Goal: Information Seeking & Learning: Check status

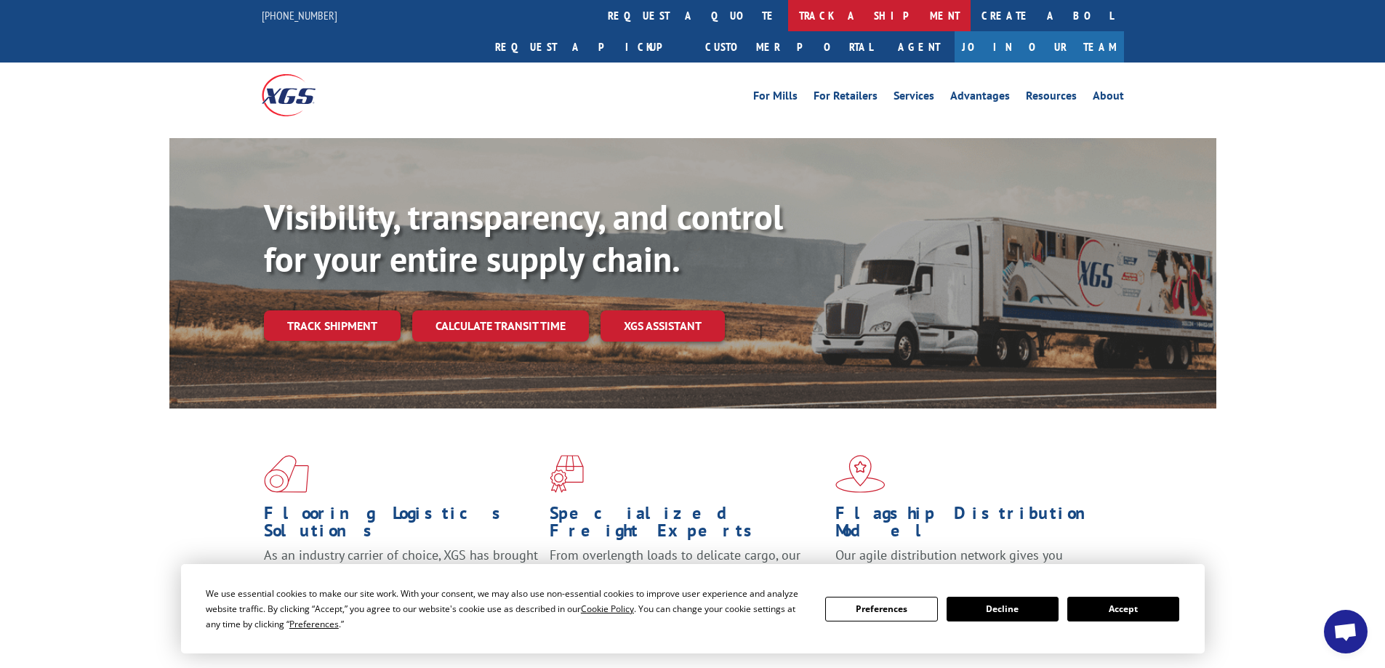
click at [788, 9] on link "track a shipment" at bounding box center [879, 15] width 182 height 31
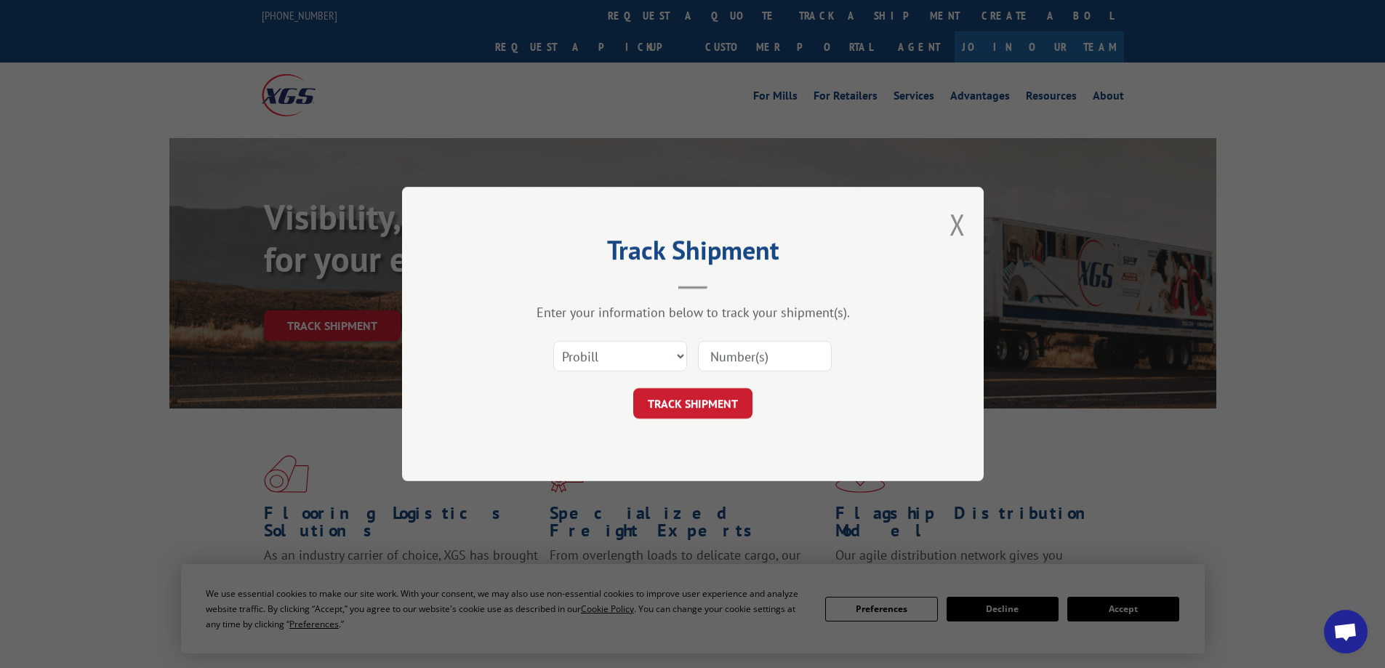
click at [777, 350] on input at bounding box center [765, 356] width 134 height 31
paste input "2881811"
type input "2881811"
click at [693, 395] on button "TRACK SHIPMENT" at bounding box center [692, 403] width 119 height 31
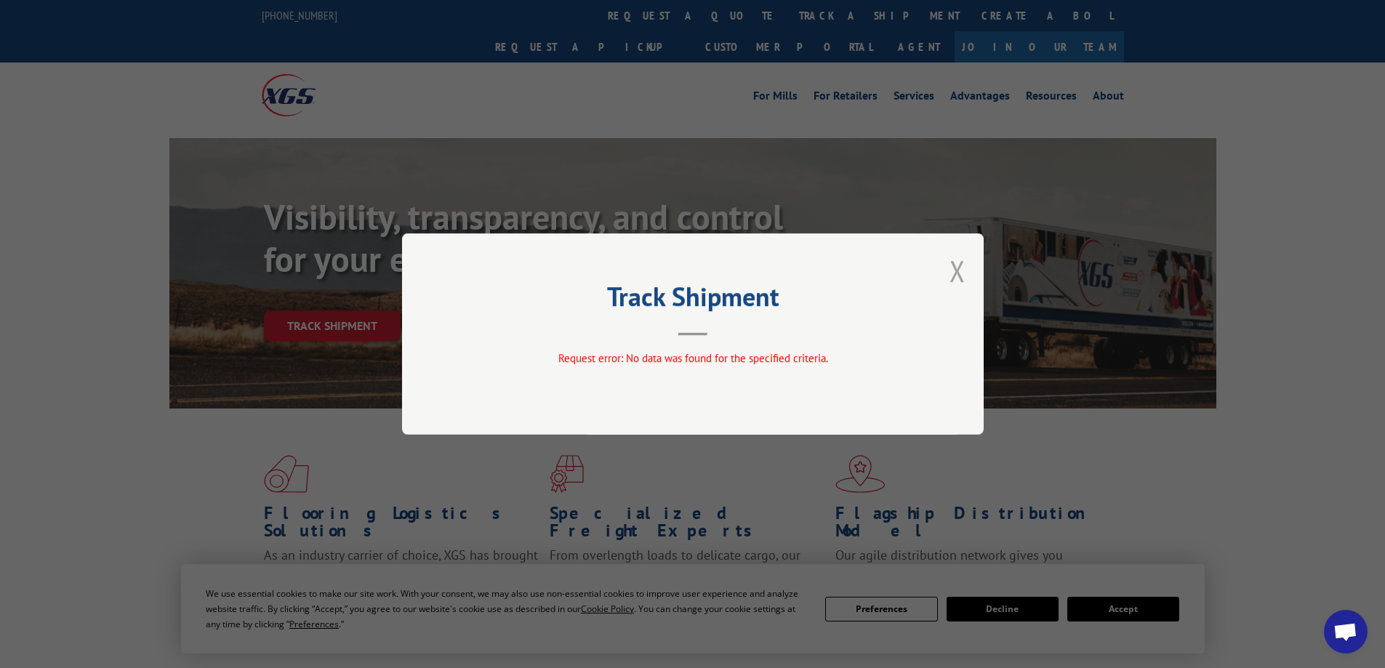
click at [958, 265] on button "Close modal" at bounding box center [957, 271] width 16 height 39
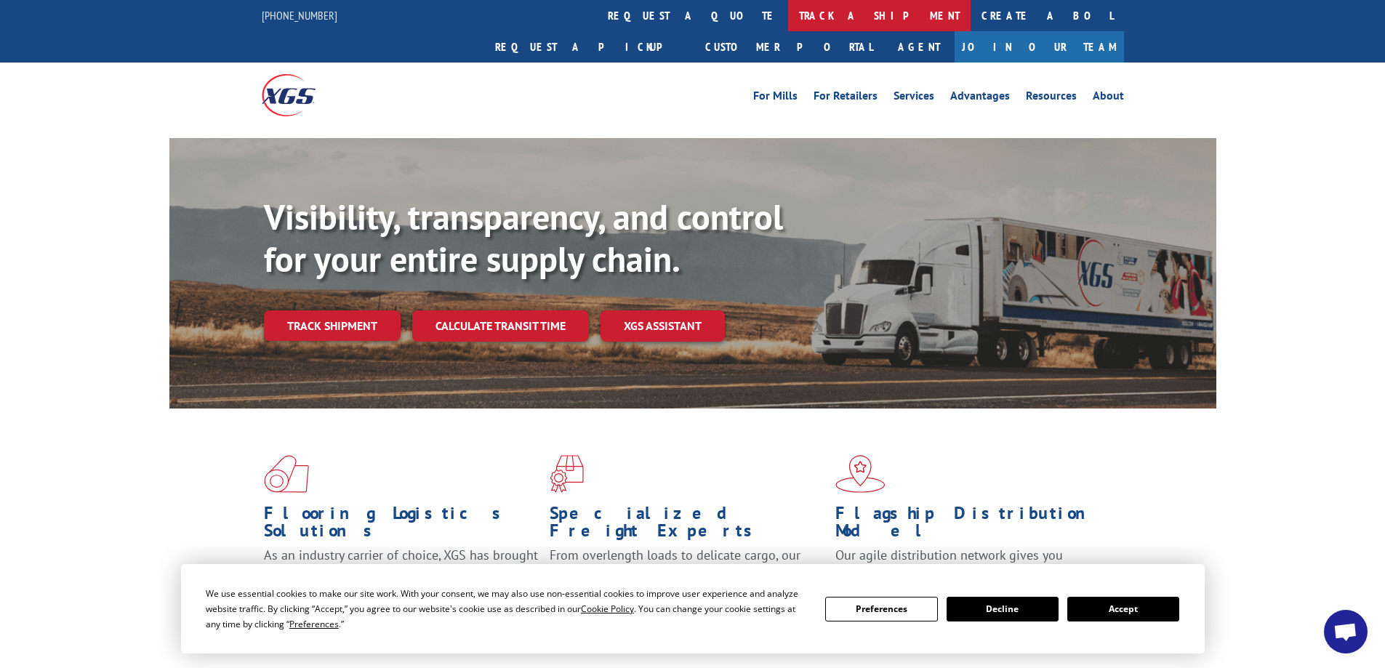
click at [788, 17] on link "track a shipment" at bounding box center [879, 15] width 182 height 31
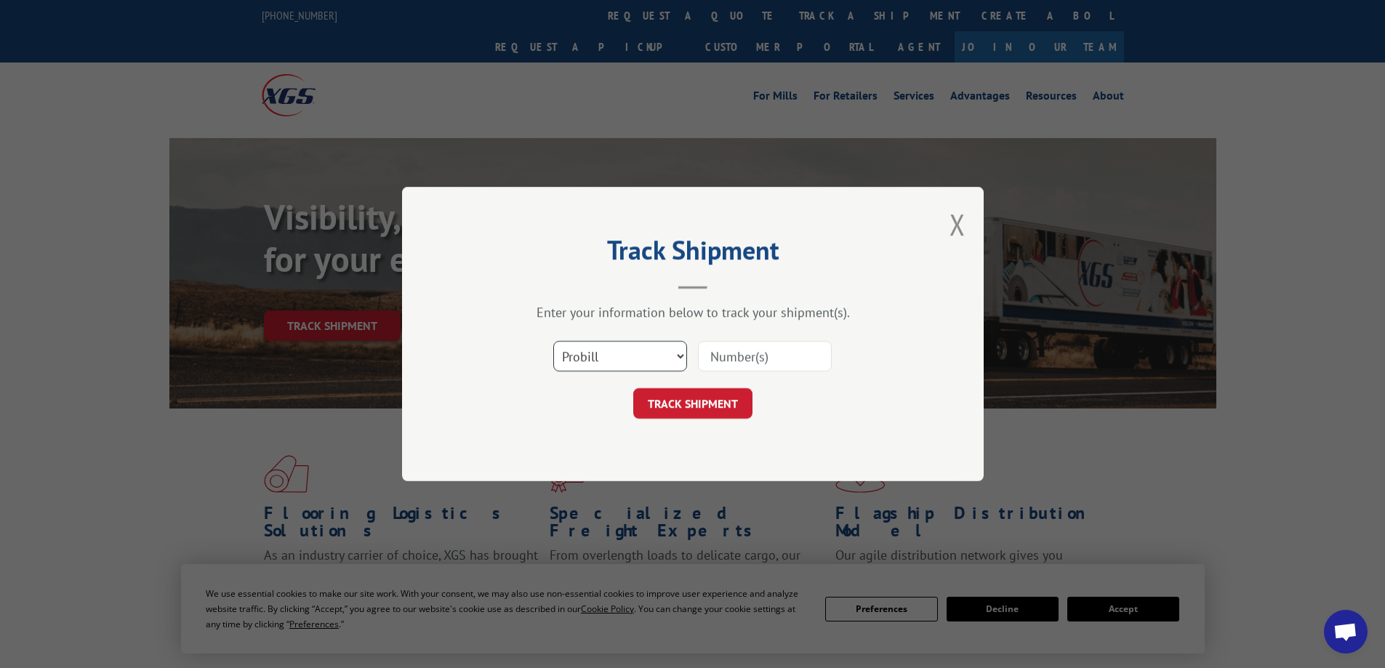
click at [658, 353] on select "Select category... Probill BOL PO" at bounding box center [620, 356] width 134 height 31
select select "bol"
click at [553, 341] on select "Select category... Probill BOL PO" at bounding box center [620, 356] width 134 height 31
click at [765, 356] on input at bounding box center [765, 356] width 134 height 31
paste input "2881811"
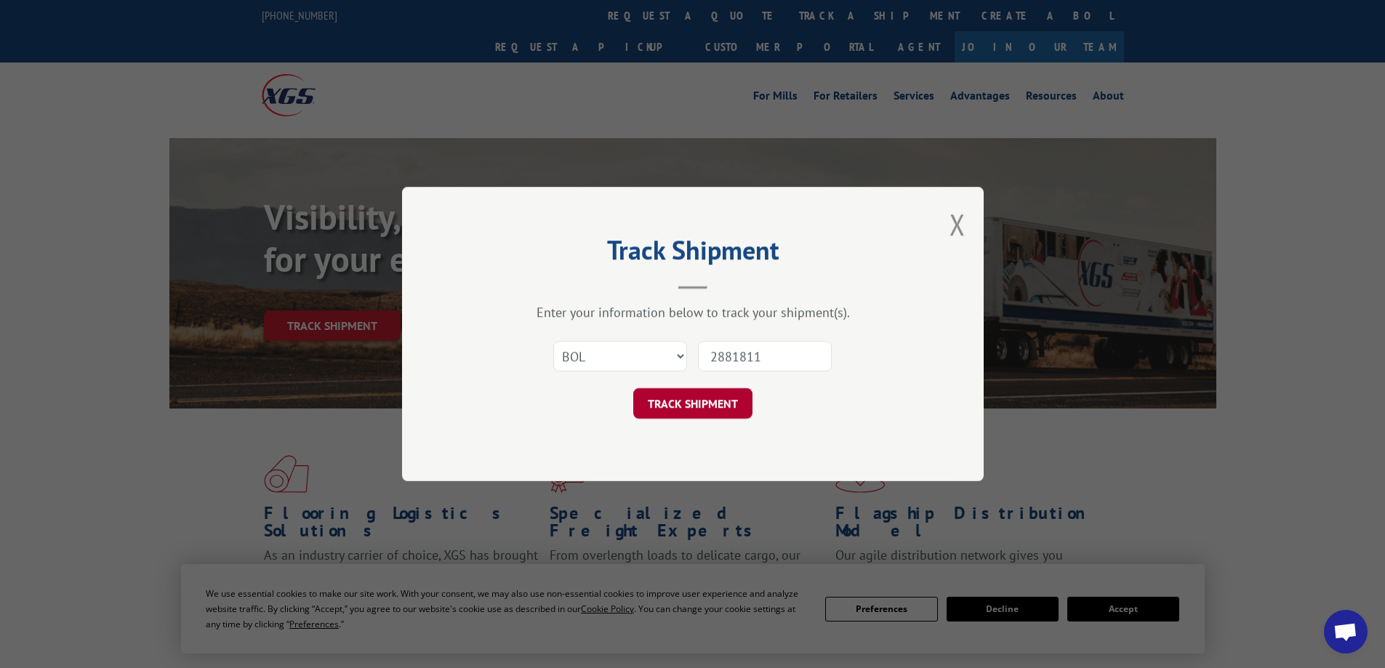
type input "2881811"
click at [707, 390] on button "TRACK SHIPMENT" at bounding box center [692, 403] width 119 height 31
